Goal: Obtain resource: Obtain resource

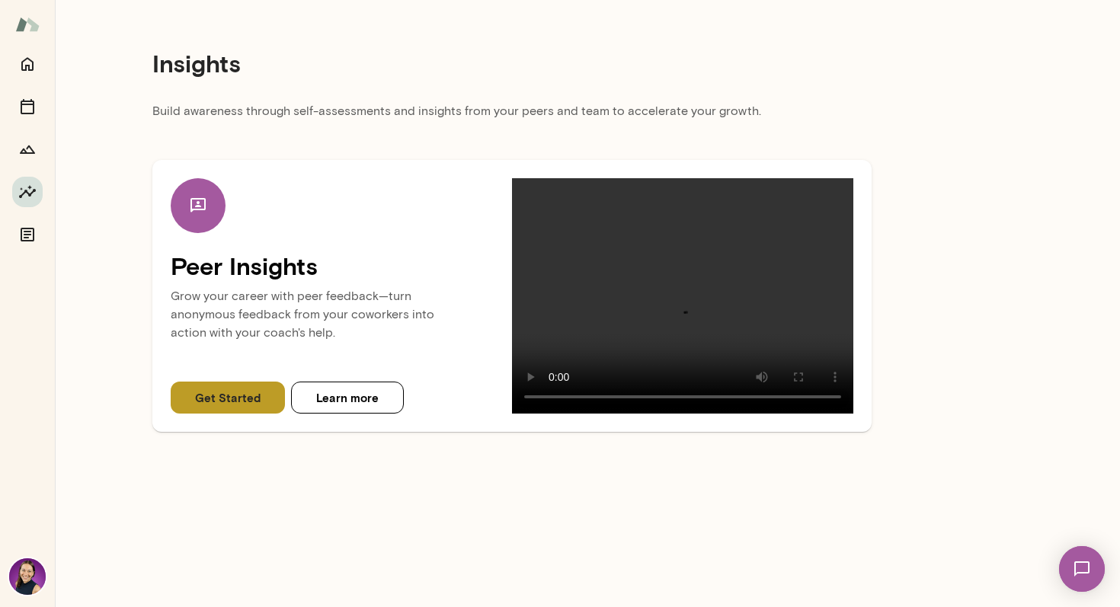
click at [241, 396] on button "Get Started" at bounding box center [228, 398] width 114 height 32
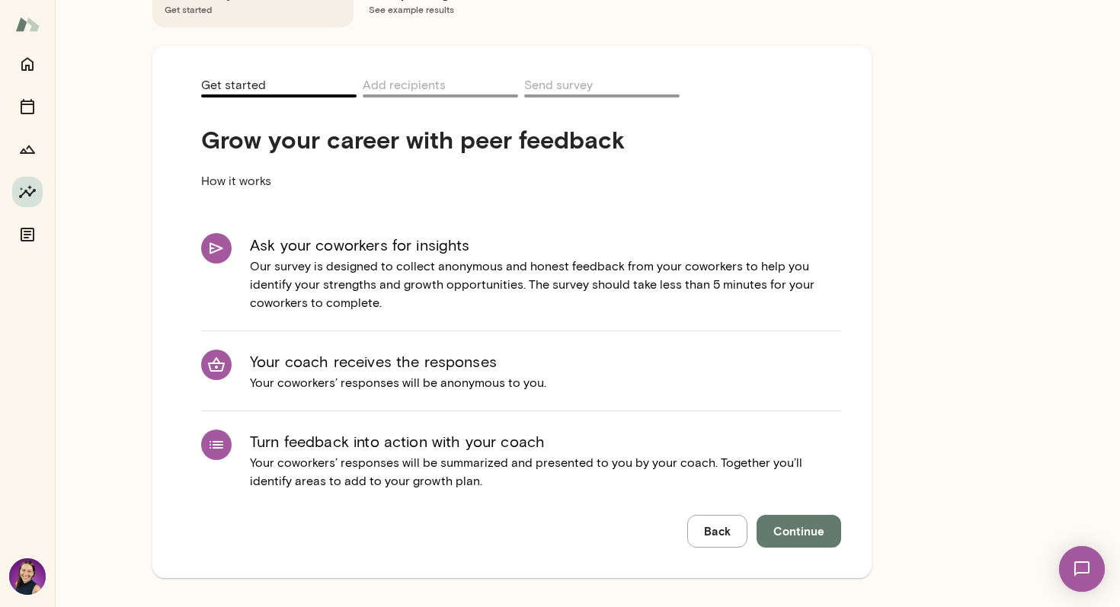
scroll to position [120, 0]
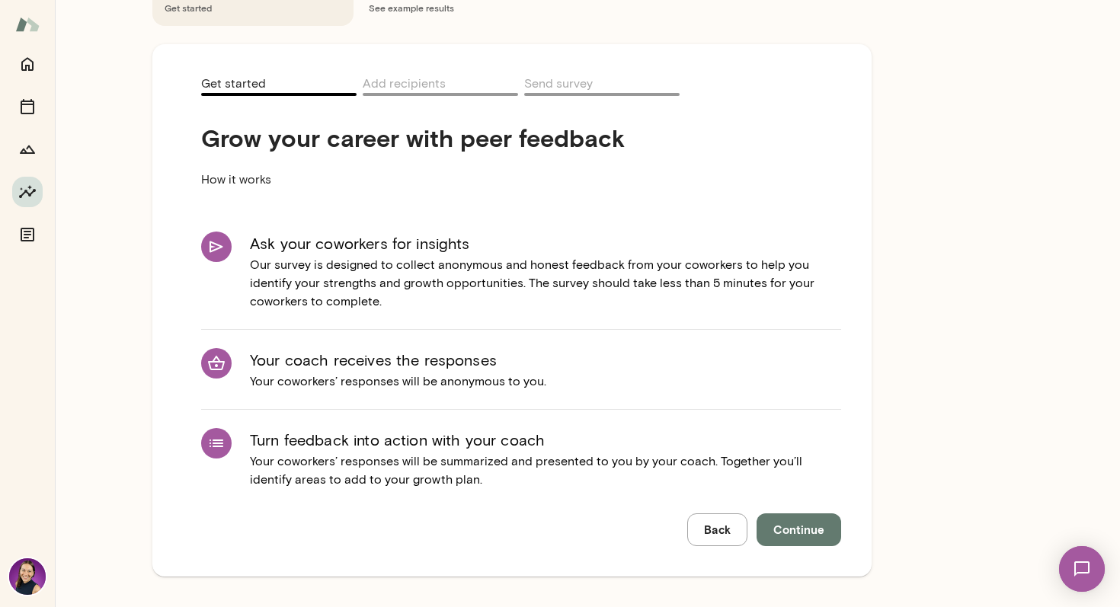
click at [793, 537] on span "Continue" at bounding box center [798, 529] width 51 height 20
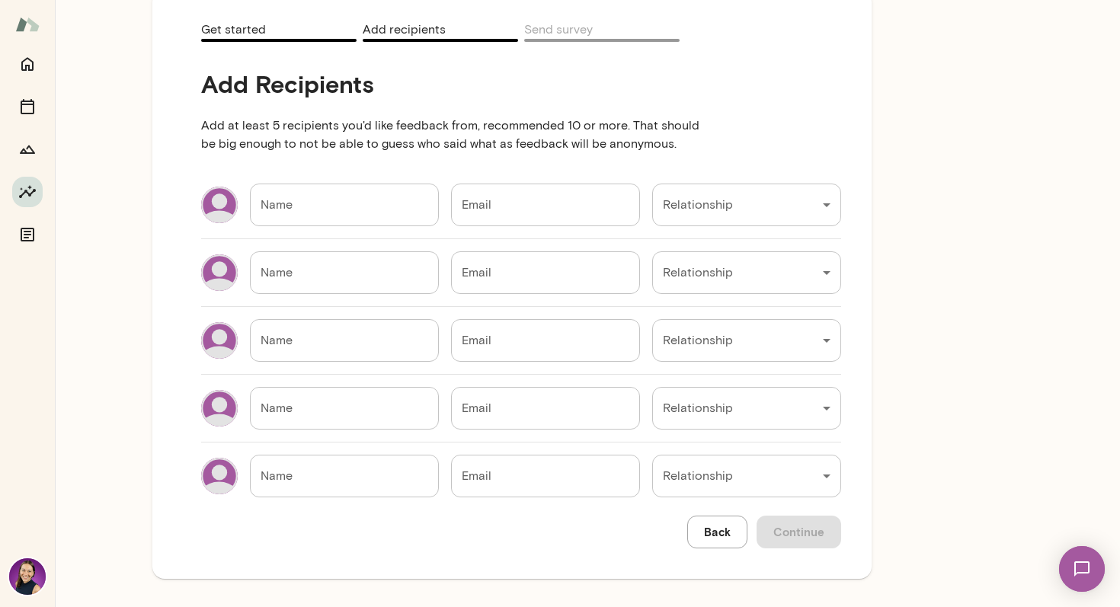
scroll to position [177, 0]
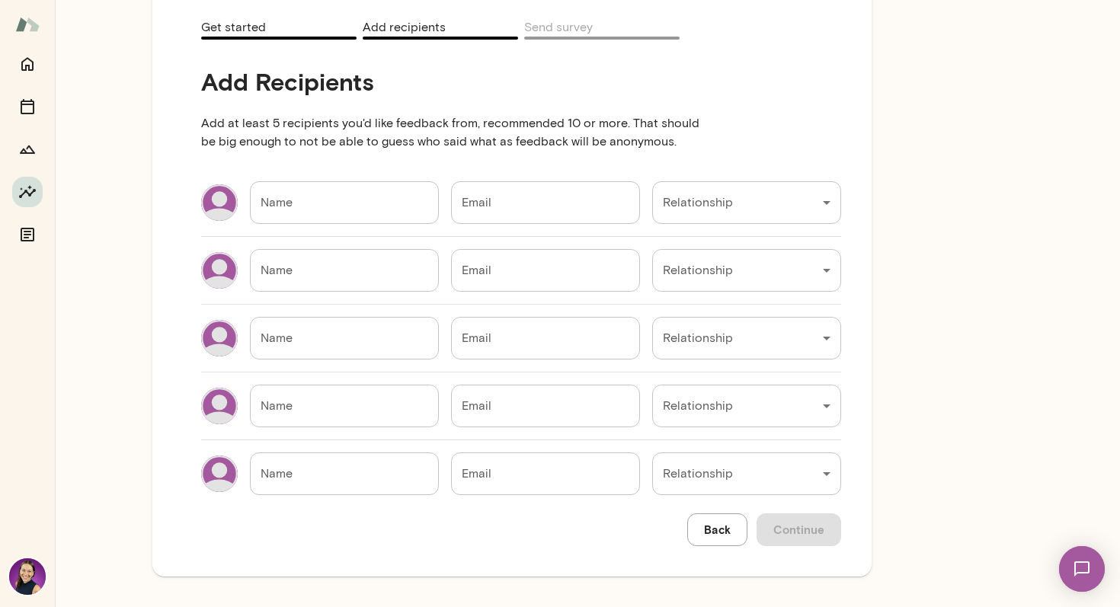
click at [279, 187] on div "Name Name" at bounding box center [344, 202] width 189 height 43
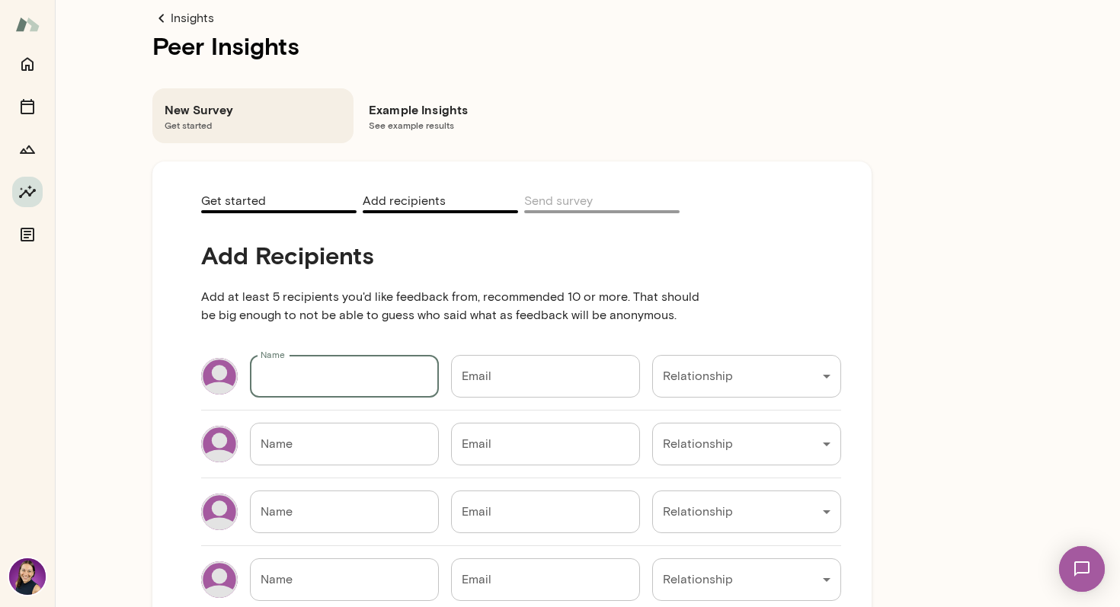
scroll to position [0, 0]
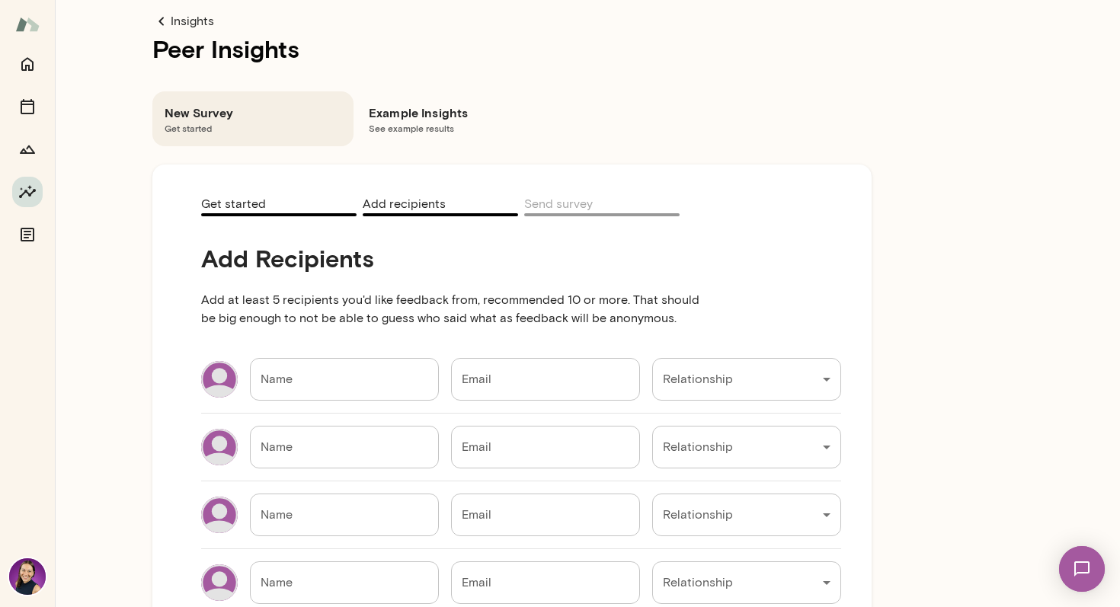
click at [177, 24] on link "Insights" at bounding box center [511, 21] width 719 height 18
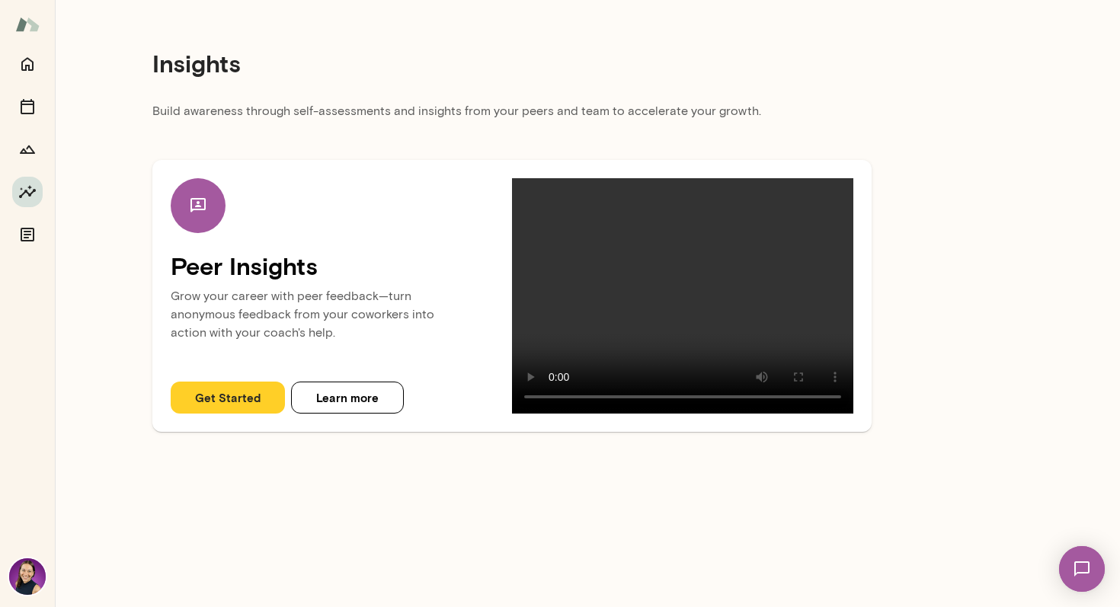
click at [25, 30] on img at bounding box center [27, 24] width 24 height 29
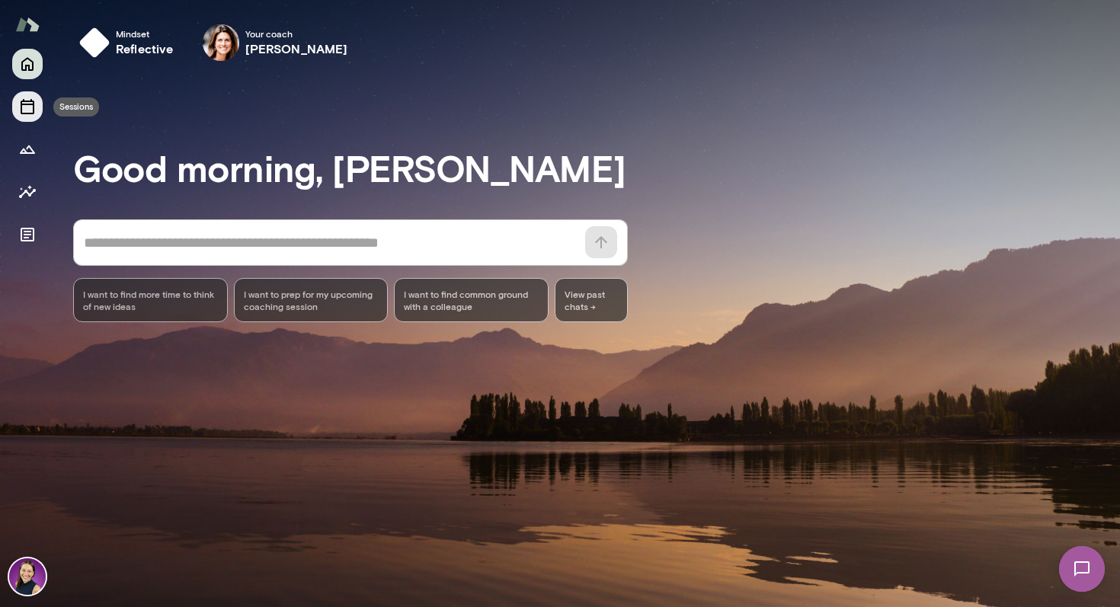
click at [26, 108] on icon "Sessions" at bounding box center [27, 106] width 18 height 18
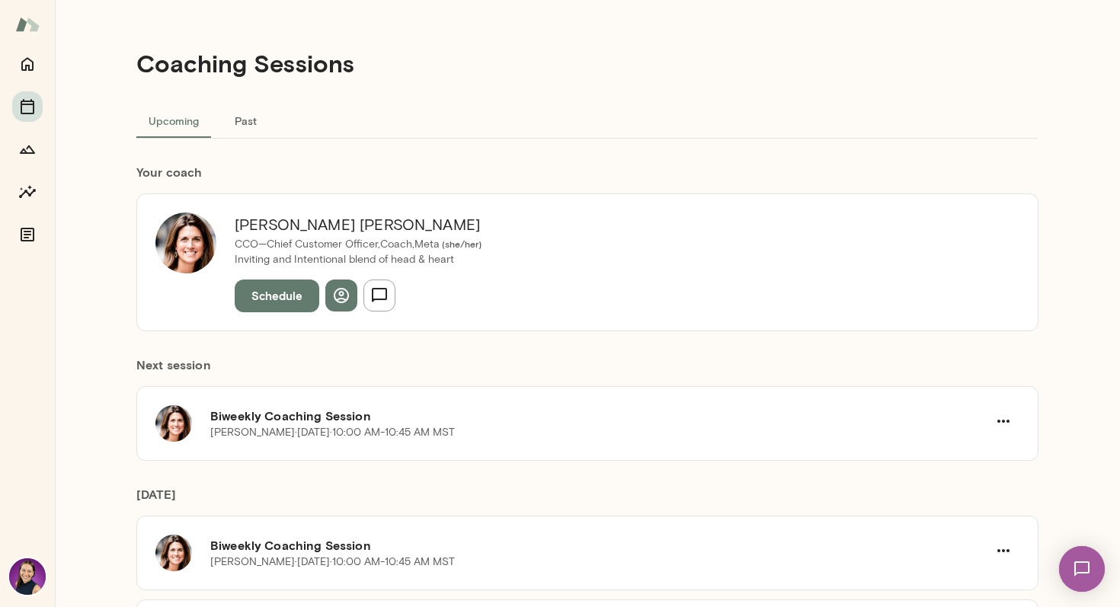
click at [493, 280] on div "[PERSON_NAME] CCO—Chief Customer Officer,Coach, Meta ( she/her ) Inviting and I…" at bounding box center [357, 262] width 283 height 99
click at [346, 298] on button "button" at bounding box center [341, 296] width 32 height 32
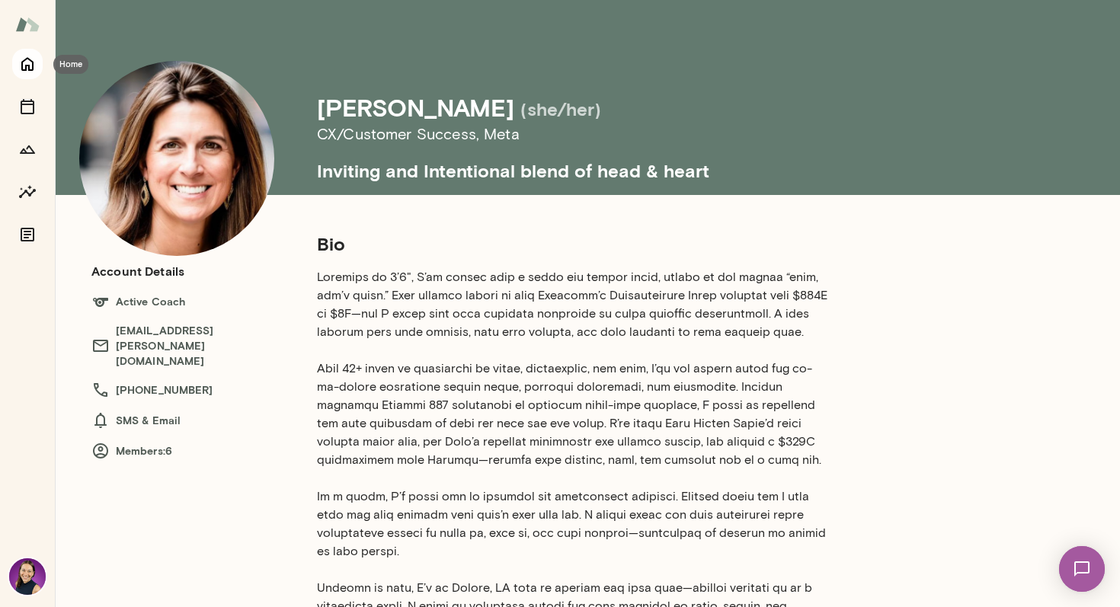
click at [32, 69] on icon "Home" at bounding box center [27, 65] width 12 height 14
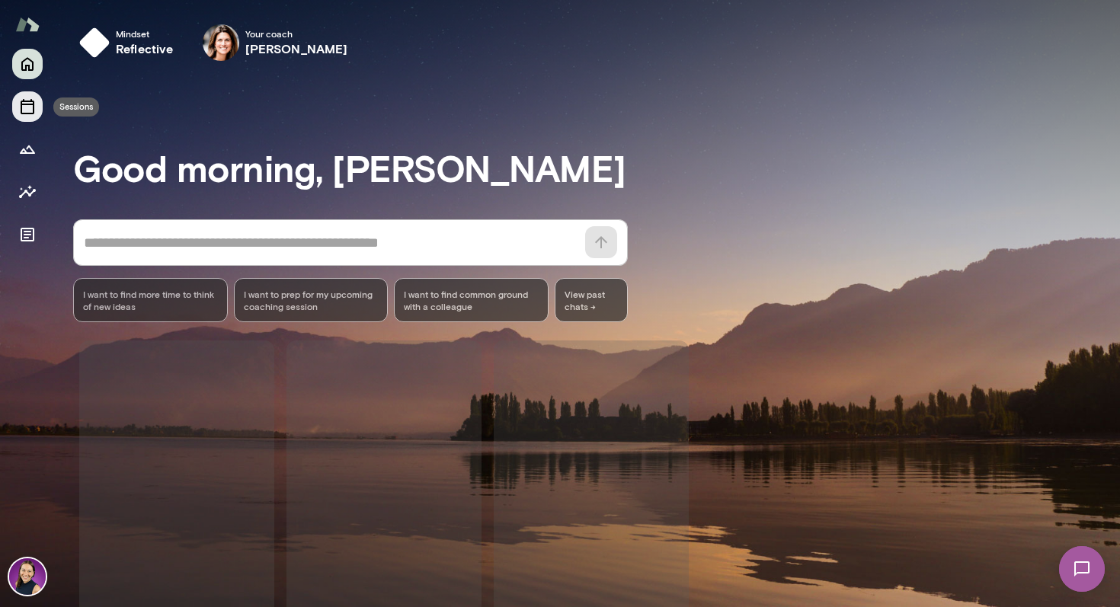
click at [25, 105] on icon "Sessions" at bounding box center [27, 106] width 18 height 18
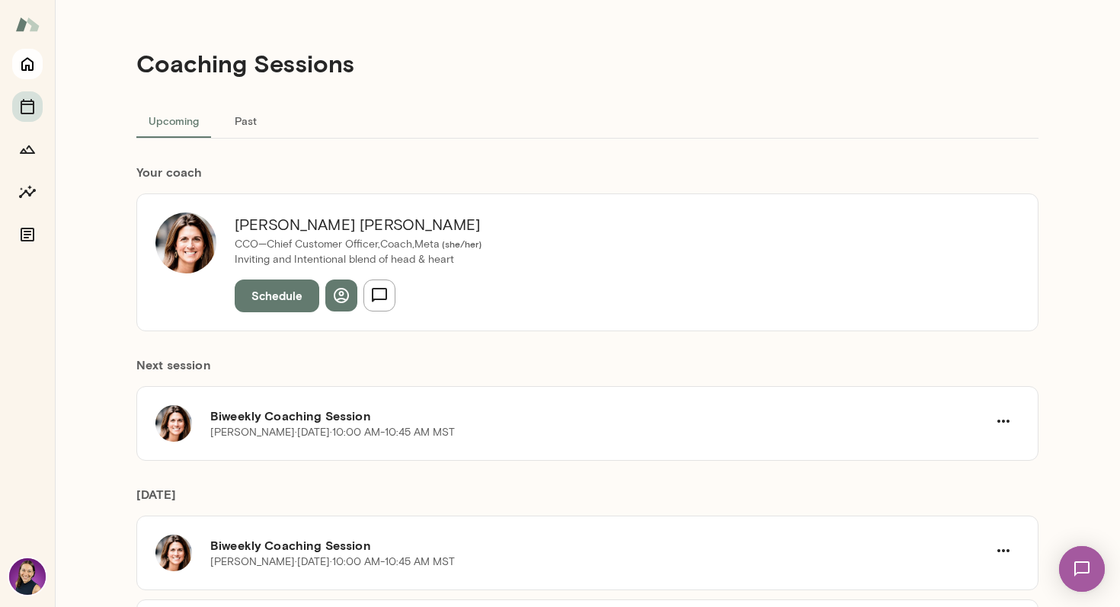
click at [30, 60] on icon "Home" at bounding box center [27, 65] width 12 height 14
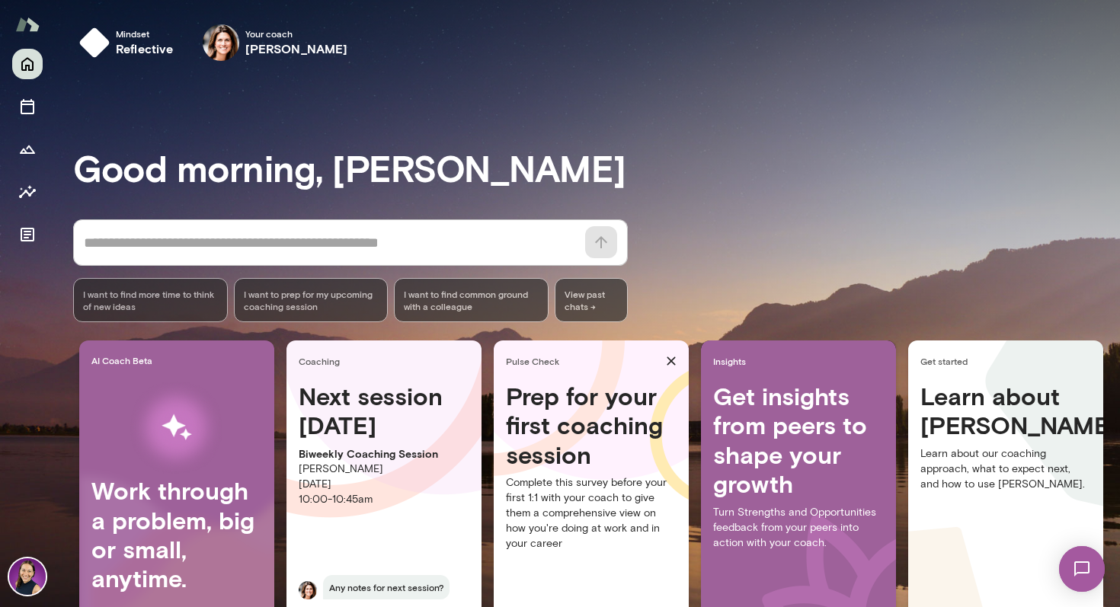
click at [24, 21] on img at bounding box center [27, 24] width 24 height 29
click at [40, 235] on button "Documents" at bounding box center [27, 234] width 30 height 30
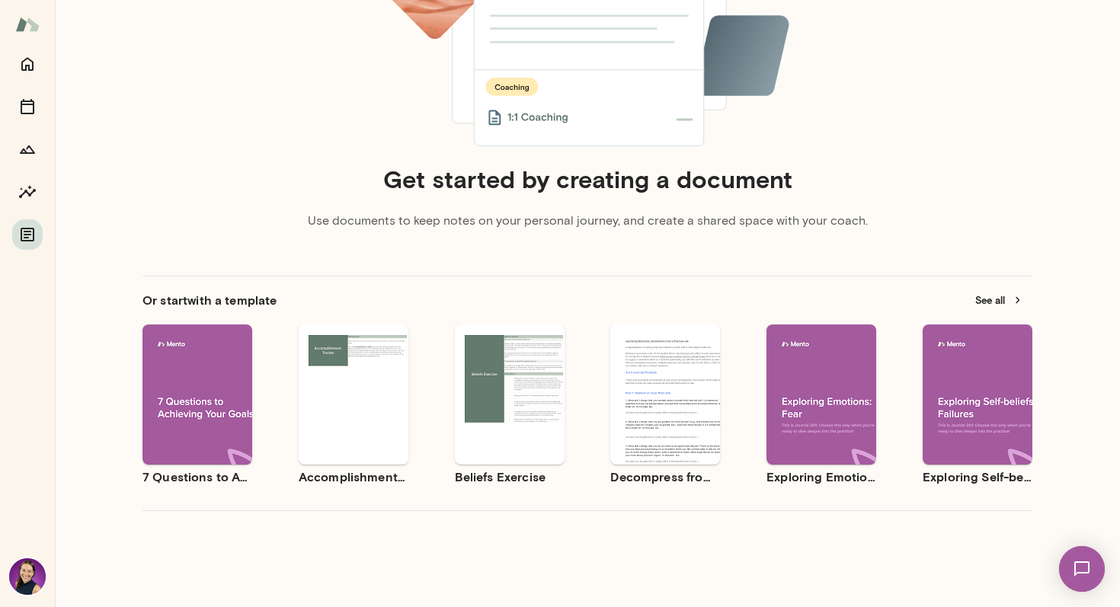
scroll to position [222, 0]
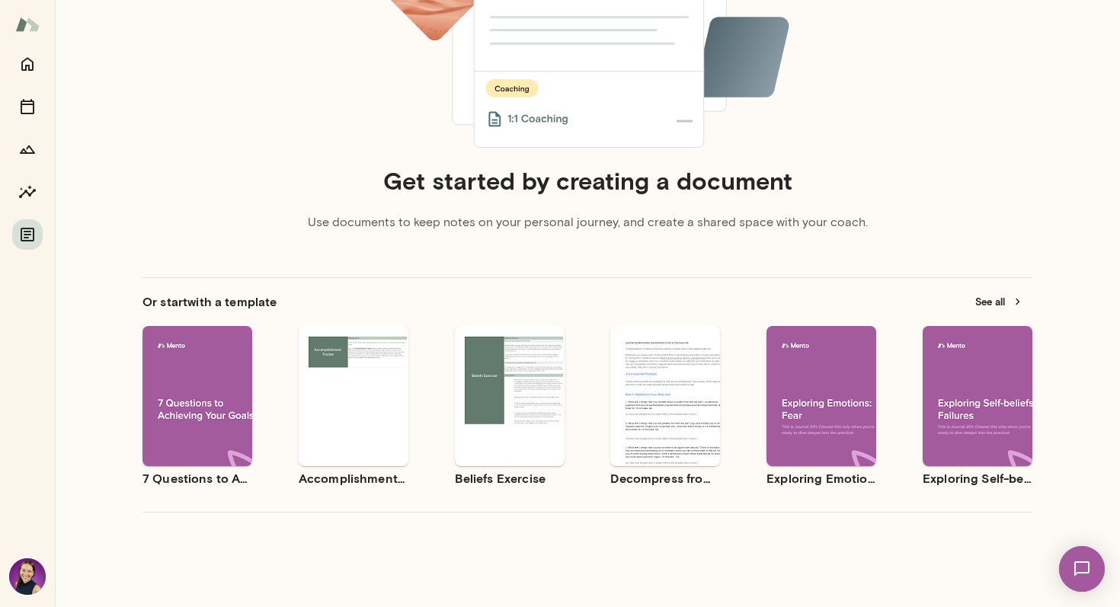
click at [652, 417] on button "Preview" at bounding box center [664, 409] width 97 height 20
